Goal: Understand process/instructions

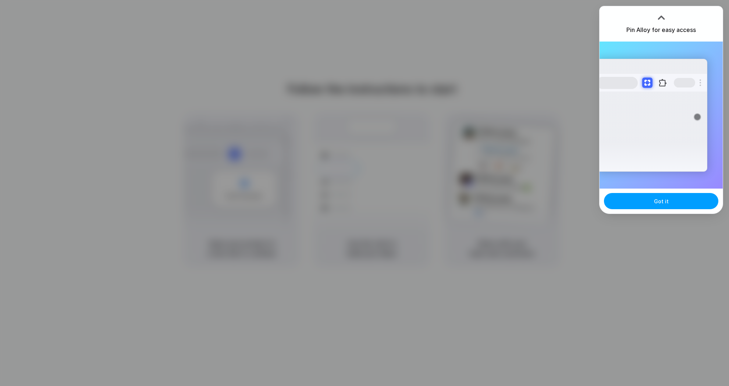
click at [652, 200] on button "Got it" at bounding box center [661, 201] width 114 height 16
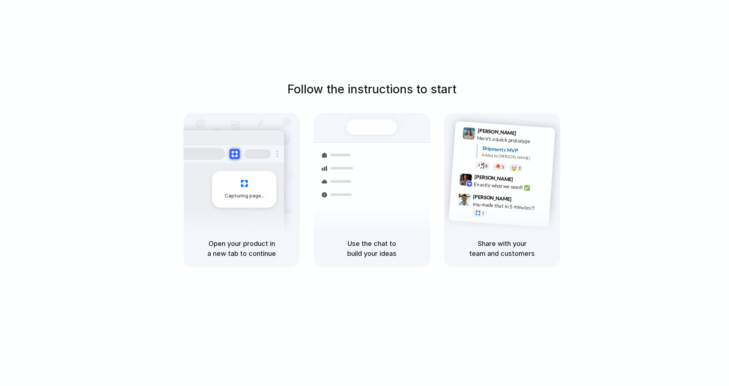
click at [655, 47] on div "Follow the instructions to start Capturing page Open your product in a new tab …" at bounding box center [372, 200] width 744 height 401
